Goal: Navigation & Orientation: Go to known website

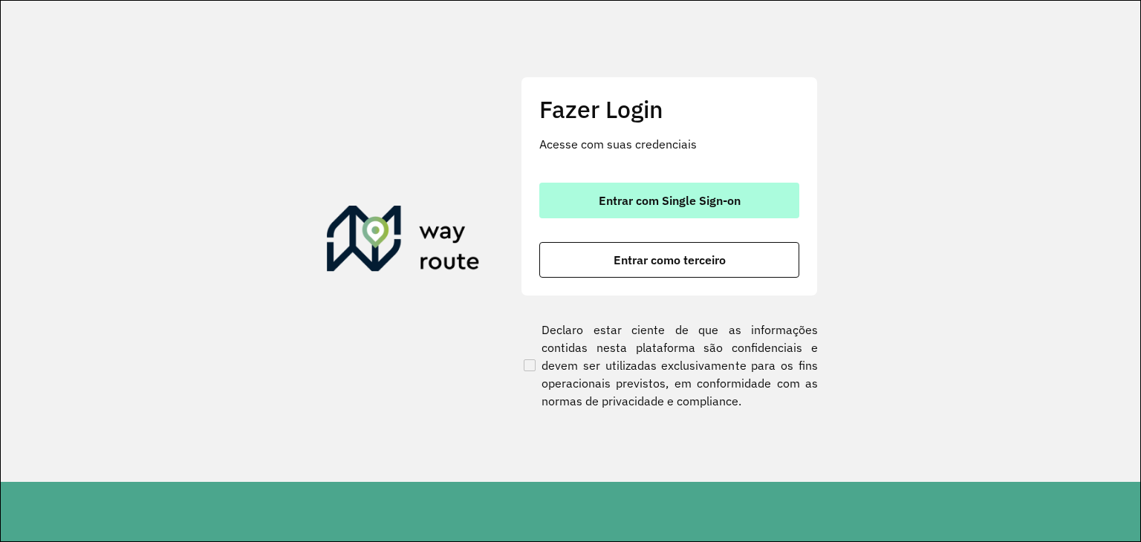
click at [709, 208] on button "Entrar com Single Sign-on" at bounding box center [669, 201] width 260 height 36
click at [732, 195] on span "Entrar com Single Sign-on" at bounding box center [670, 201] width 142 height 12
click at [649, 209] on button "Entrar com Single Sign-on" at bounding box center [669, 201] width 260 height 36
click at [659, 195] on span "Entrar com Single Sign-on" at bounding box center [670, 201] width 142 height 12
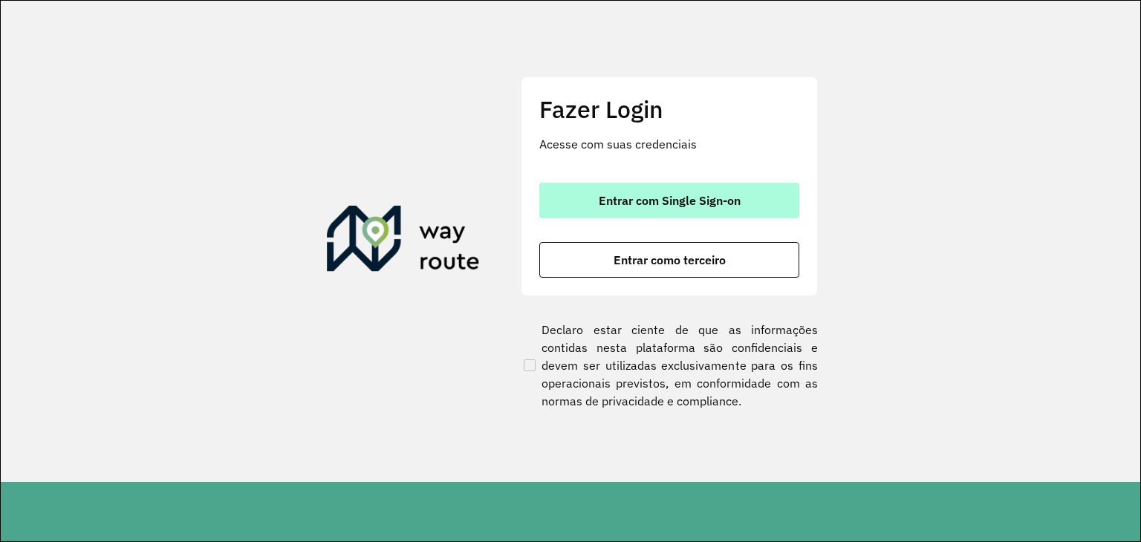
click at [659, 195] on span "Entrar com Single Sign-on" at bounding box center [670, 201] width 142 height 12
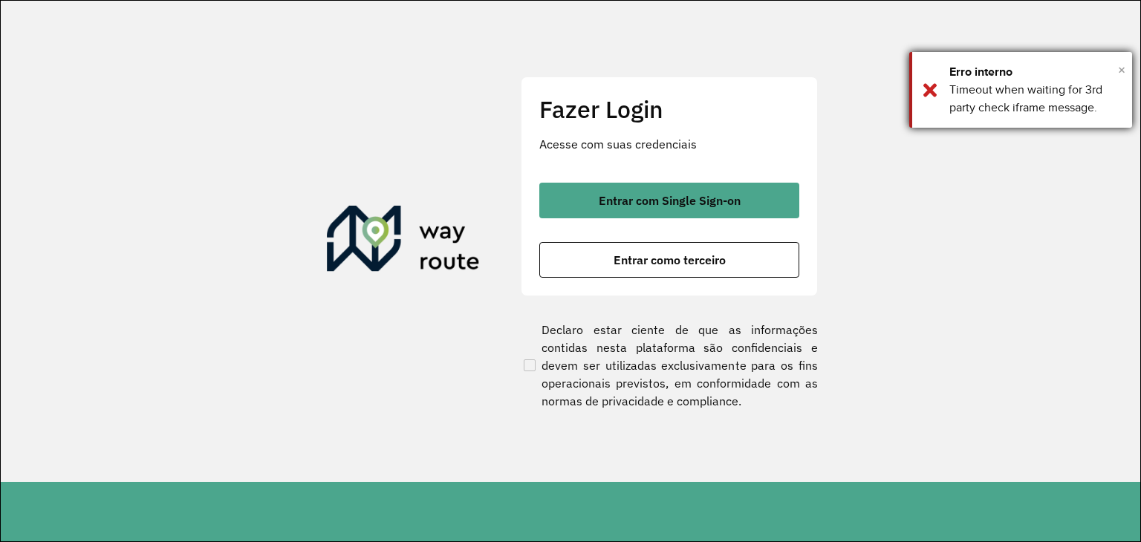
click at [1120, 65] on span "×" at bounding box center [1121, 70] width 7 height 22
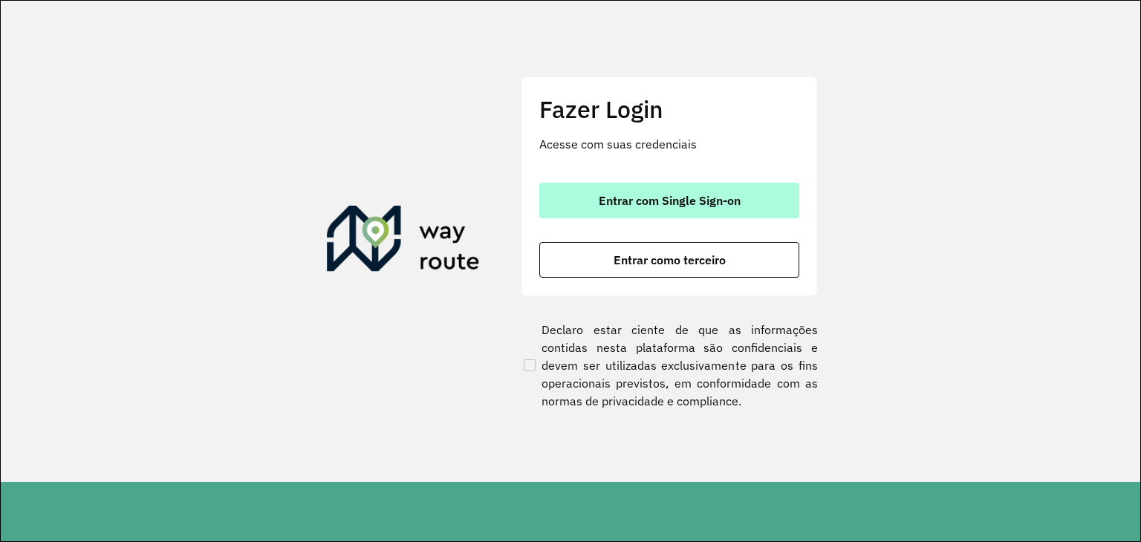
click at [720, 195] on span "Entrar com Single Sign-on" at bounding box center [670, 201] width 142 height 12
click at [674, 197] on span "Entrar com Single Sign-on" at bounding box center [670, 201] width 142 height 12
